Goal: Navigation & Orientation: Understand site structure

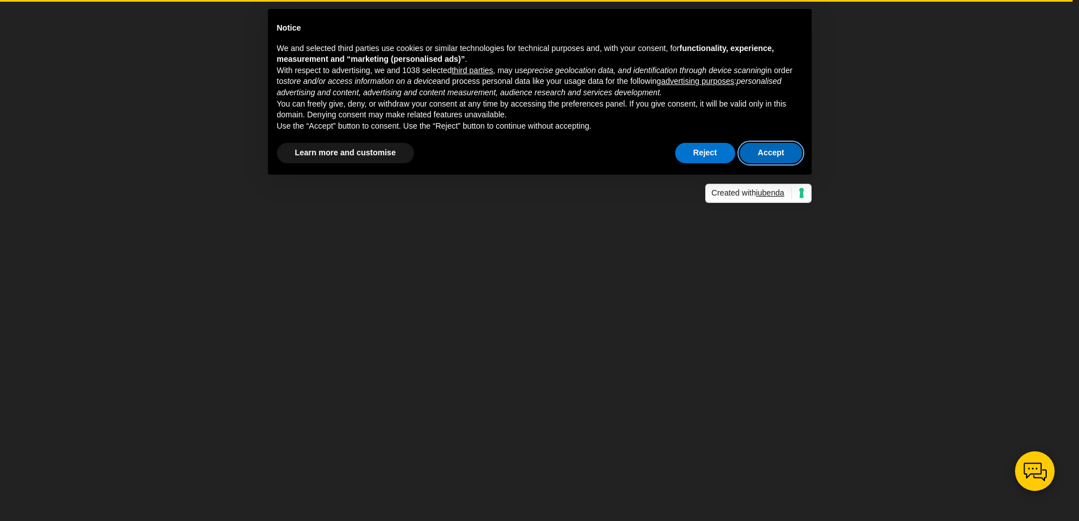
click at [772, 151] on button "Accept" at bounding box center [771, 153] width 63 height 20
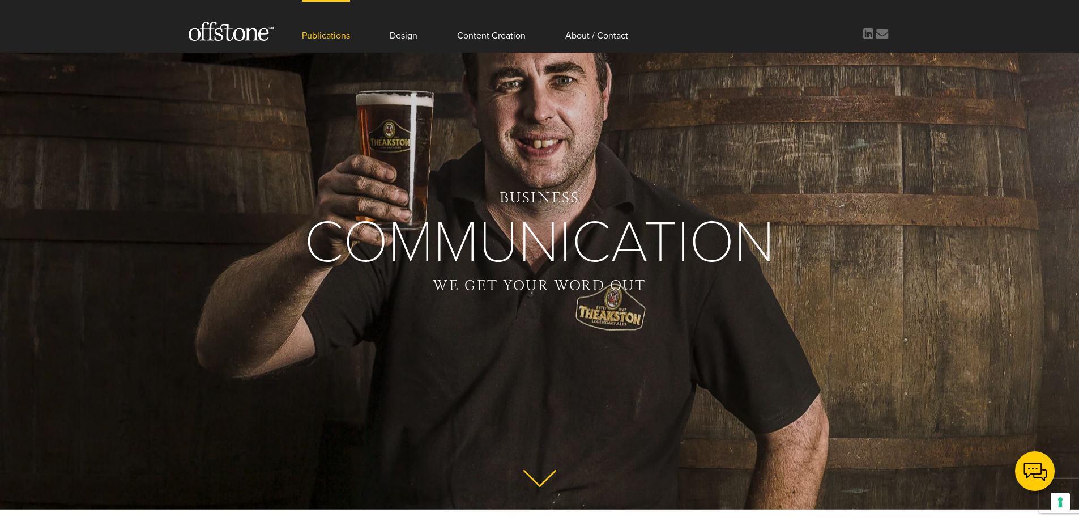
click at [344, 36] on link "Publications" at bounding box center [326, 26] width 48 height 53
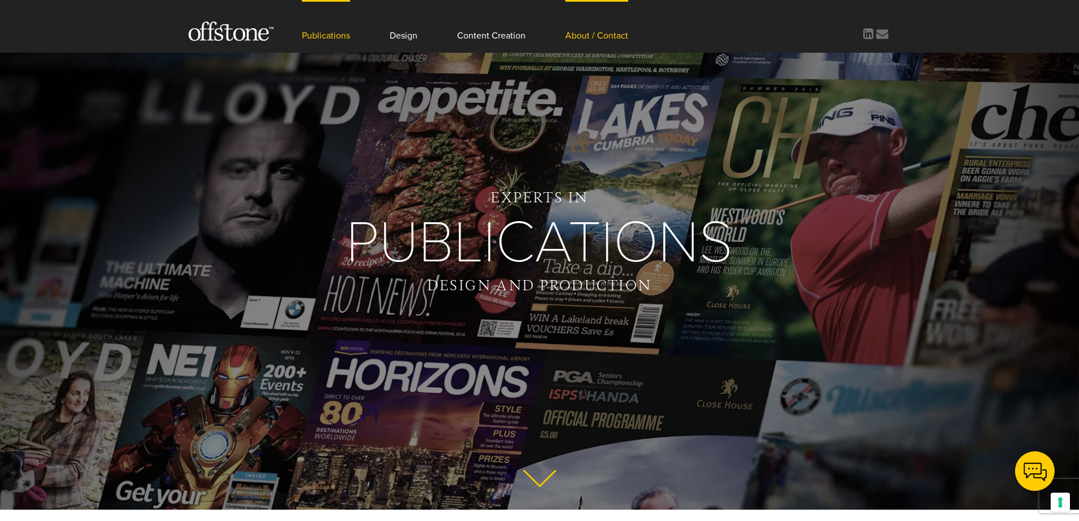
click at [590, 39] on link "About / Contact" at bounding box center [596, 26] width 63 height 53
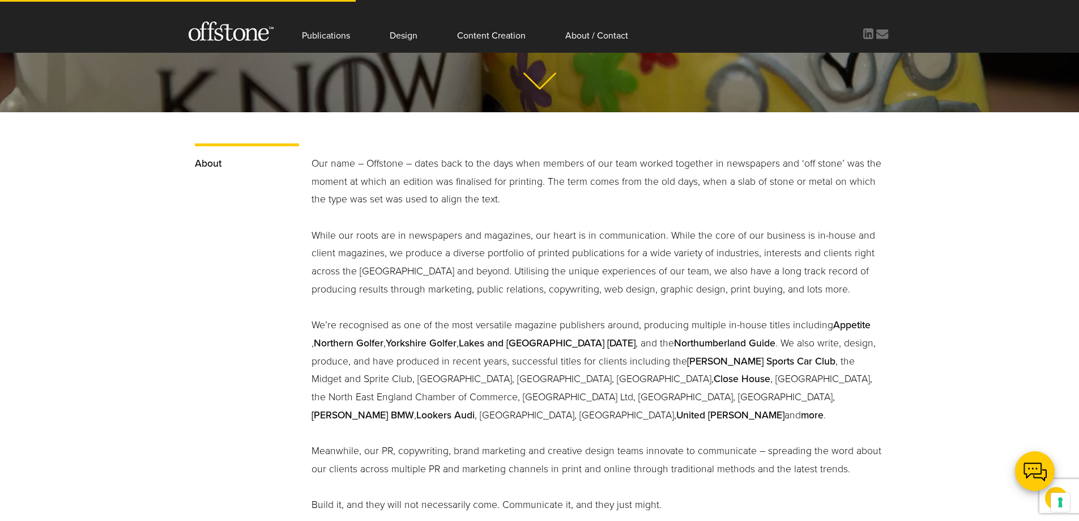
scroll to position [397, 0]
click at [502, 40] on link "Content Creation" at bounding box center [491, 26] width 69 height 53
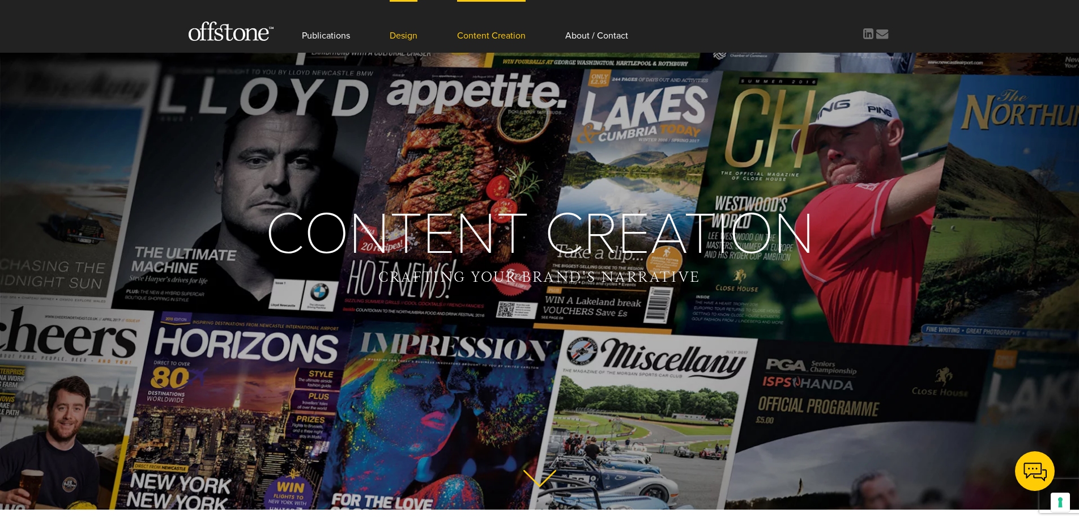
click at [409, 37] on link "Design" at bounding box center [404, 26] width 28 height 53
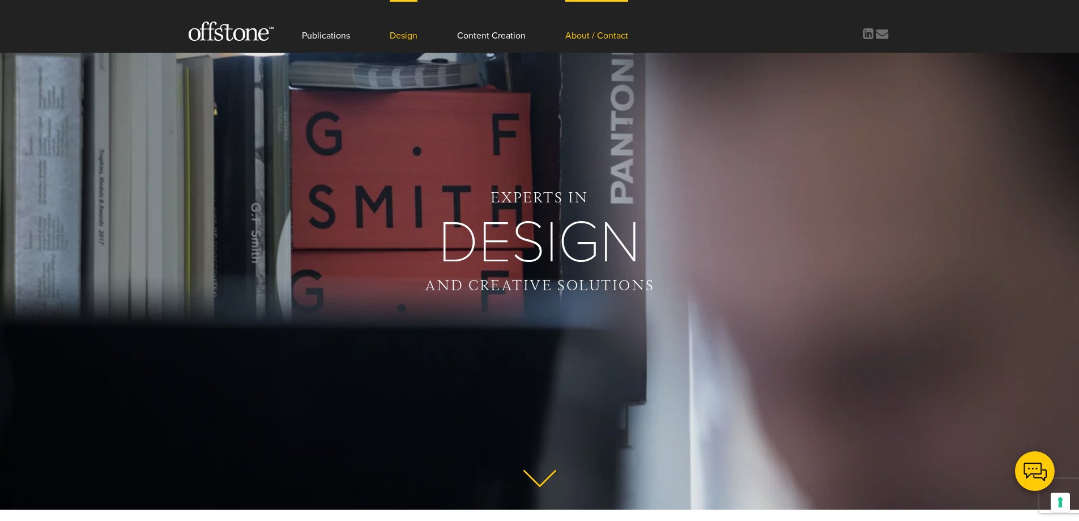
click at [579, 33] on link "About / Contact" at bounding box center [596, 26] width 63 height 53
